Goal: Check status: Check status

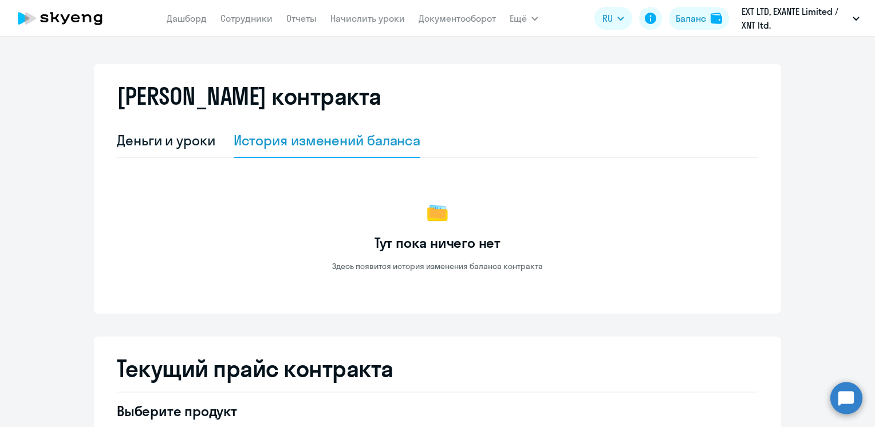
select select "english_adult_not_native_speaker"
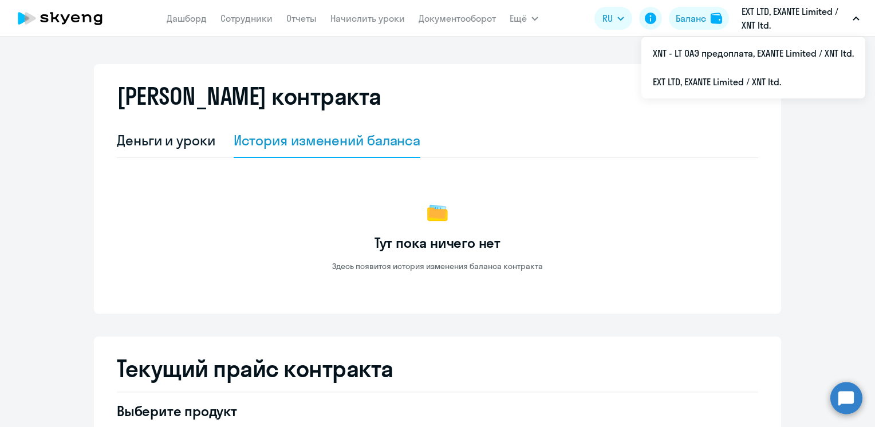
click at [788, 15] on p "EXT LTD, ‎EXANTE Limited / XNT ltd." at bounding box center [795, 19] width 107 height 28
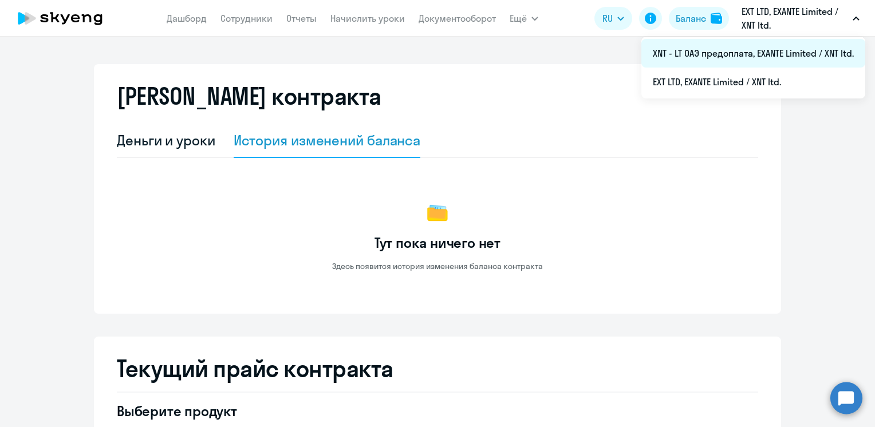
click at [738, 57] on li "XNT - LT ОАЭ предоплата, ‎EXANTE Limited / XNT ltd." at bounding box center [754, 53] width 224 height 29
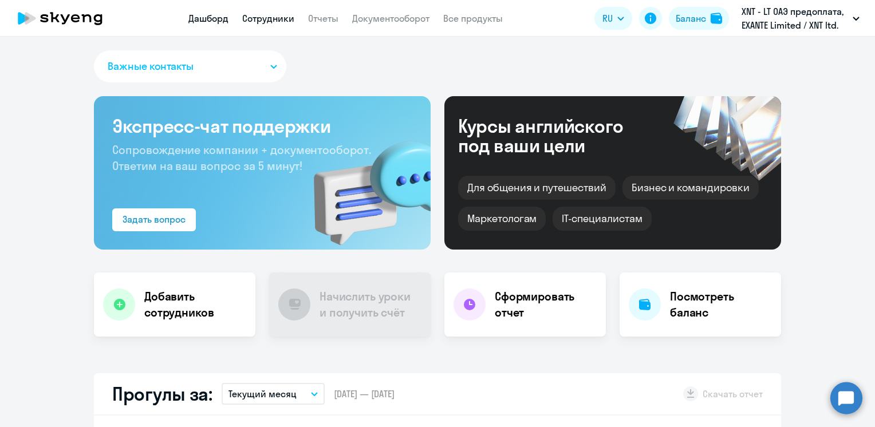
click at [270, 18] on link "Сотрудники" at bounding box center [268, 18] width 52 height 11
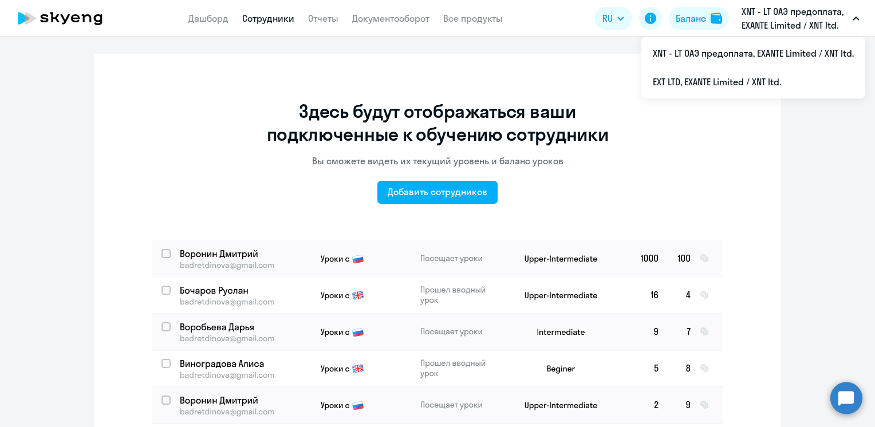
click at [795, 22] on p "XNT - LT ОАЭ предоплата, ‎EXANTE Limited / XNT ltd." at bounding box center [795, 19] width 107 height 28
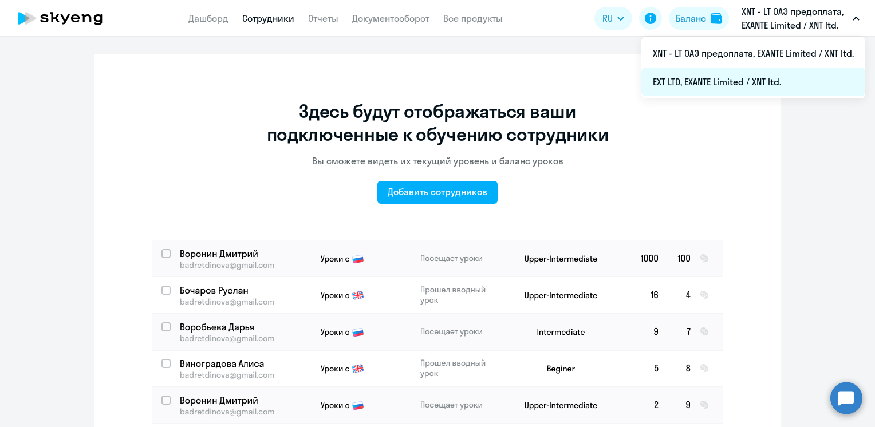
click at [749, 81] on li "EXT LTD, ‎EXANTE Limited / XNT ltd." at bounding box center [754, 82] width 224 height 29
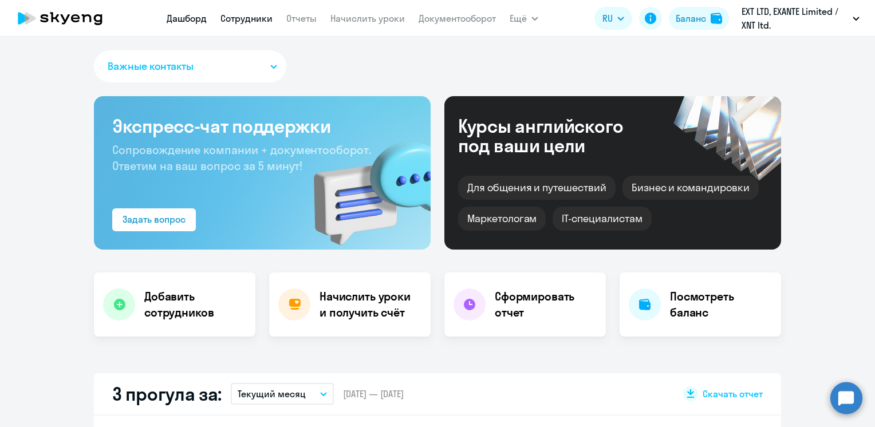
click at [248, 17] on link "Сотрудники" at bounding box center [247, 18] width 52 height 11
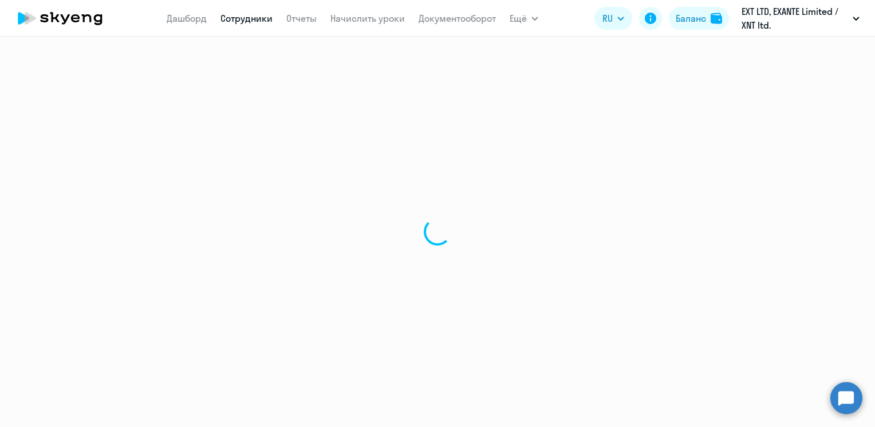
select select "30"
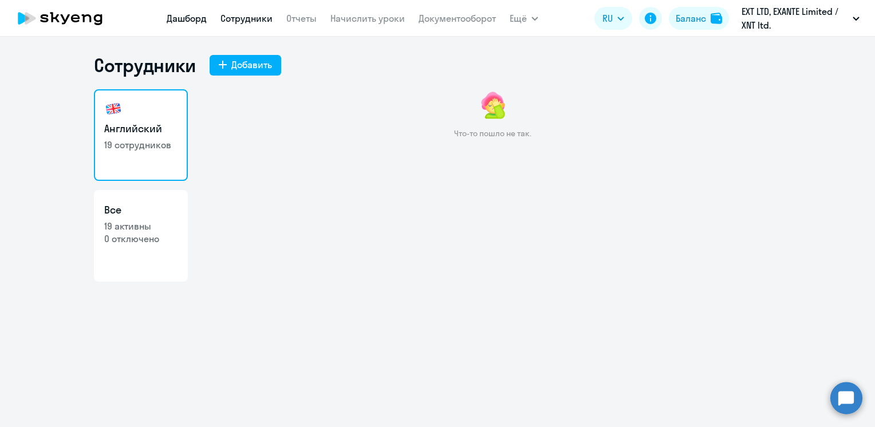
click at [175, 18] on link "Дашборд" at bounding box center [187, 18] width 40 height 11
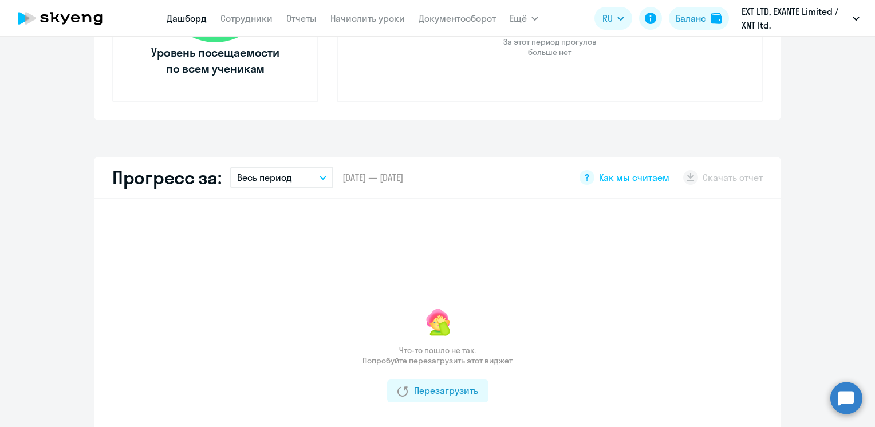
scroll to position [516, 0]
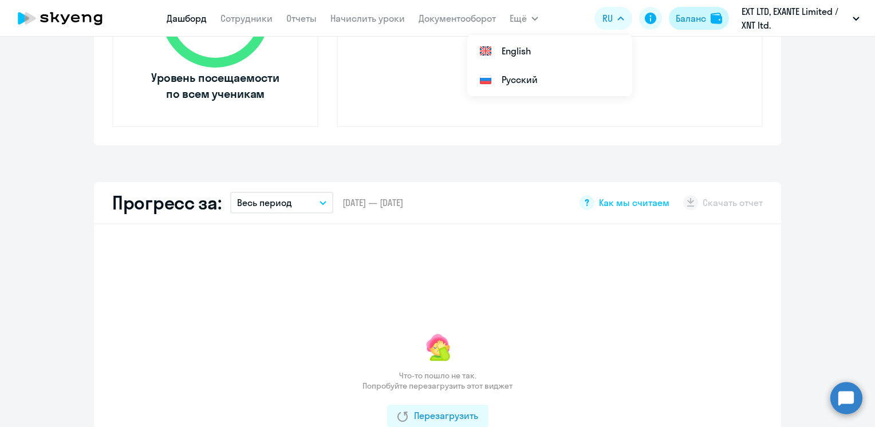
click at [692, 24] on div "Баланс" at bounding box center [691, 18] width 30 height 14
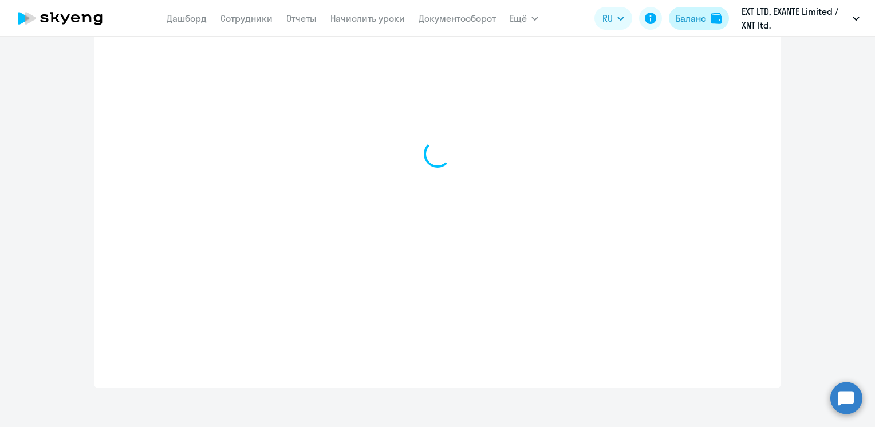
select select "english_adult_not_native_speaker"
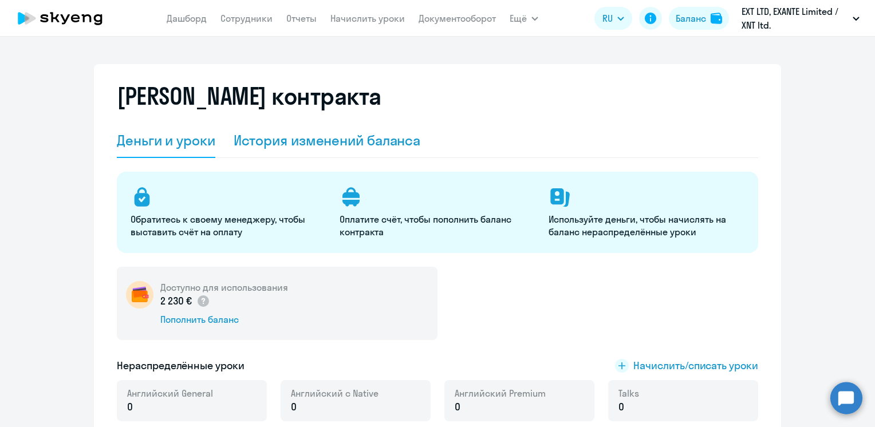
click at [296, 139] on div "История изменений баланса" at bounding box center [327, 140] width 187 height 18
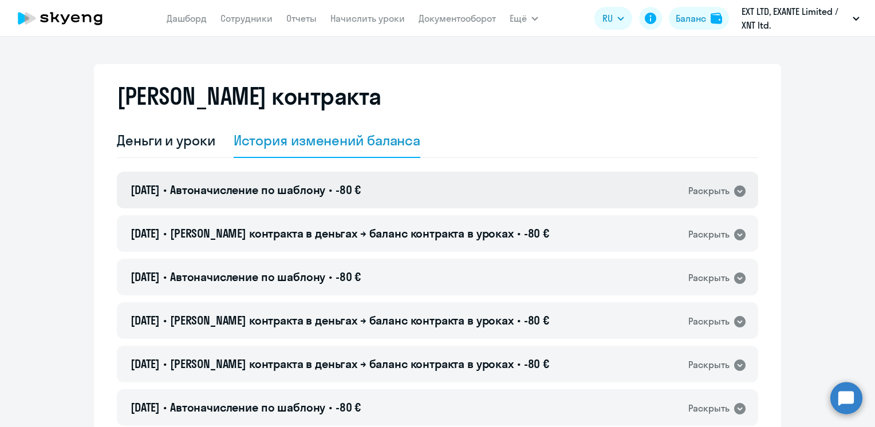
click at [295, 199] on div "[DATE] • Автоначисление по шаблону • -80 € Раскрыть" at bounding box center [438, 190] width 642 height 37
